Goal: Task Accomplishment & Management: Manage account settings

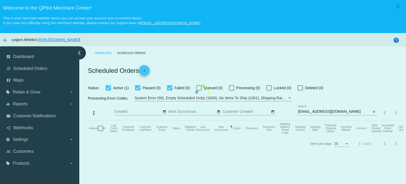
click at [320, 120] on mat-table "Actions Id Last Cycle Status Customer FirstName Customer LastName Customer Emai…" at bounding box center [244, 128] width 316 height 16
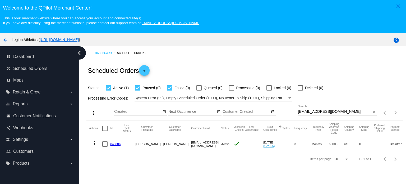
click at [309, 111] on input "[EMAIL_ADDRESS][DOMAIN_NAME]" at bounding box center [334, 111] width 73 height 4
paste input "victoria.[PERSON_NAME]@gmai"
type input "[EMAIL_ADDRESS][PERSON_NAME][DOMAIN_NAME]"
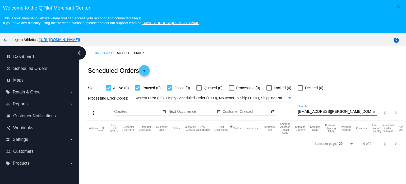
scroll to position [33, 0]
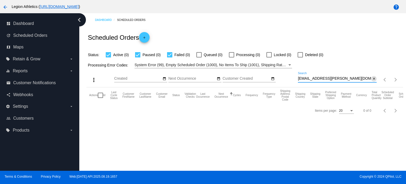
click at [372, 78] on mat-icon "close" at bounding box center [374, 79] width 4 height 4
click at [371, 87] on mat-table "Actions Id Last Cycle Status Customer FirstName Customer LastName Customer Emai…" at bounding box center [244, 95] width 316 height 16
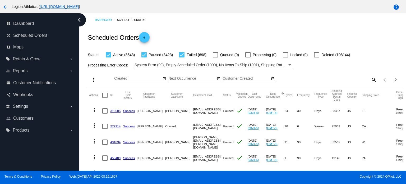
click at [370, 78] on mat-icon "search" at bounding box center [373, 79] width 6 height 8
click at [313, 77] on input "Search" at bounding box center [337, 78] width 79 height 4
paste input "[EMAIL_ADDRESS]"
type input "[EMAIL_ADDRESS]"
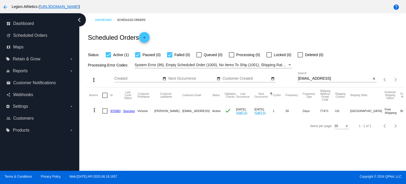
click at [115, 110] on link "970383" at bounding box center [115, 110] width 10 height 3
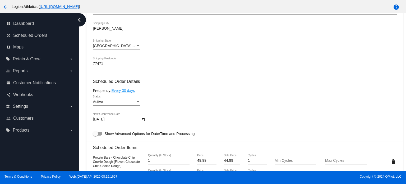
scroll to position [264, 0]
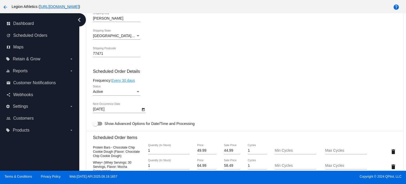
click at [127, 95] on div "Active Status" at bounding box center [117, 90] width 48 height 10
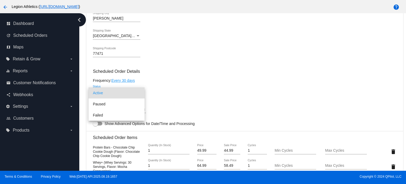
click at [196, 74] on div at bounding box center [203, 92] width 406 height 184
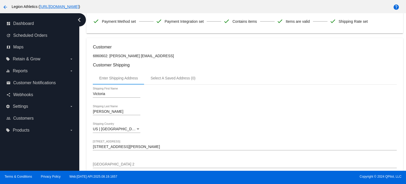
scroll to position [0, 0]
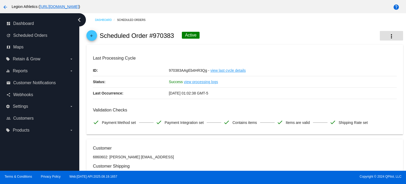
click at [388, 35] on mat-icon "more_vert" at bounding box center [391, 36] width 6 height 6
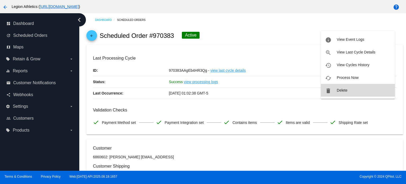
click at [349, 92] on button "delete Delete" at bounding box center [358, 90] width 74 height 13
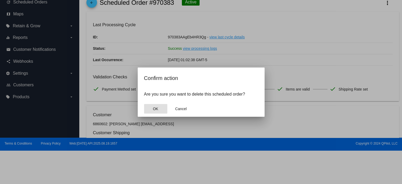
click at [153, 108] on span "OK" at bounding box center [155, 108] width 5 height 4
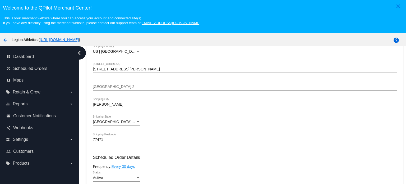
scroll to position [85, 0]
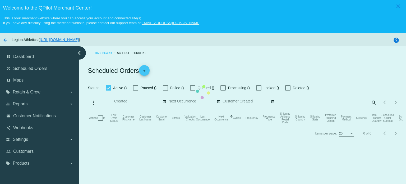
checkbox input "true"
